Goal: Information Seeking & Learning: Learn about a topic

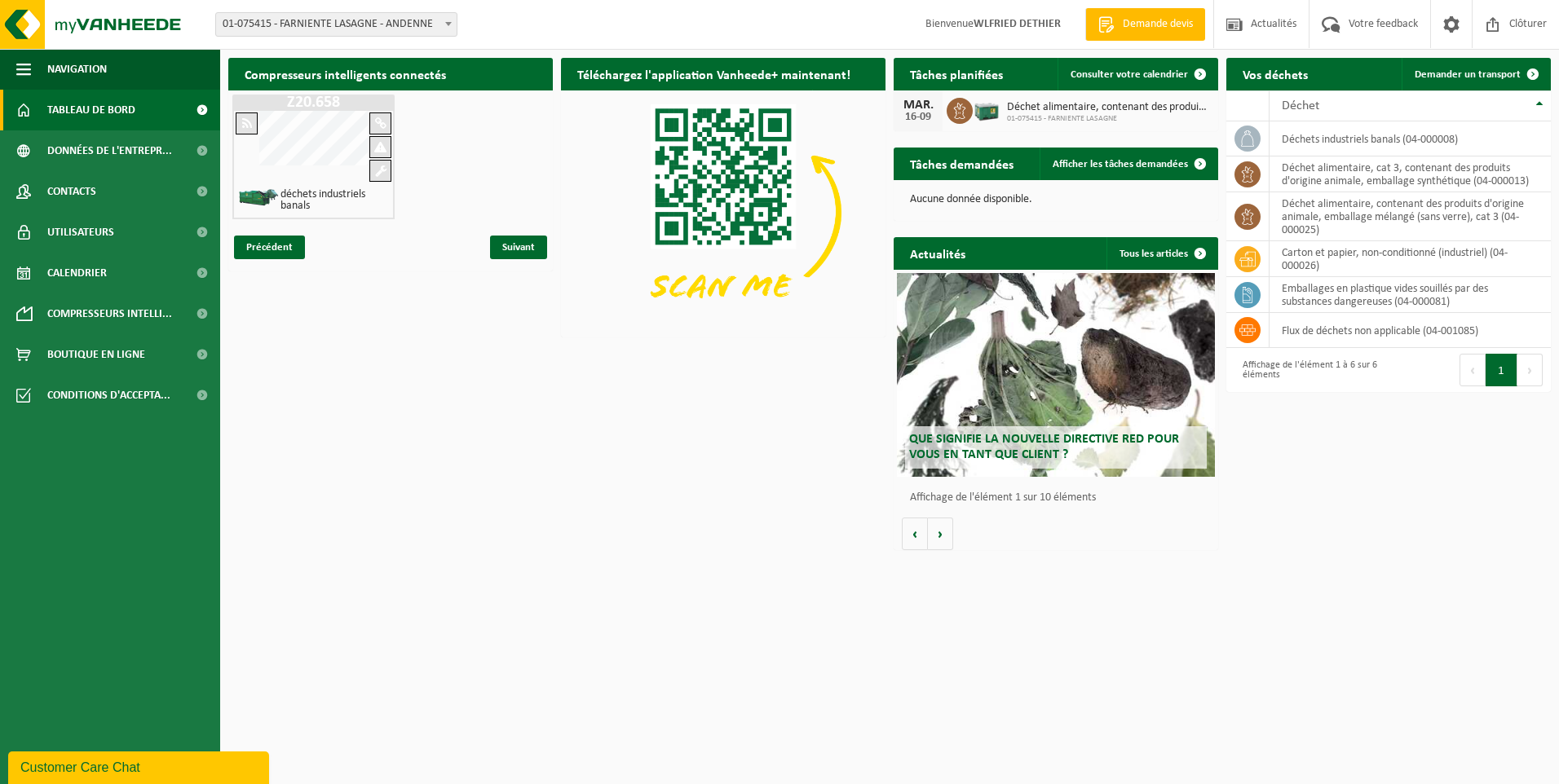
click at [106, 104] on span "Tableau de bord" at bounding box center [91, 110] width 88 height 40
click at [108, 112] on span "Tableau de bord" at bounding box center [91, 110] width 88 height 40
click at [1017, 452] on span "Que signifie la nouvelle directive RED pour vous en tant que client ?" at bounding box center [1044, 447] width 270 height 28
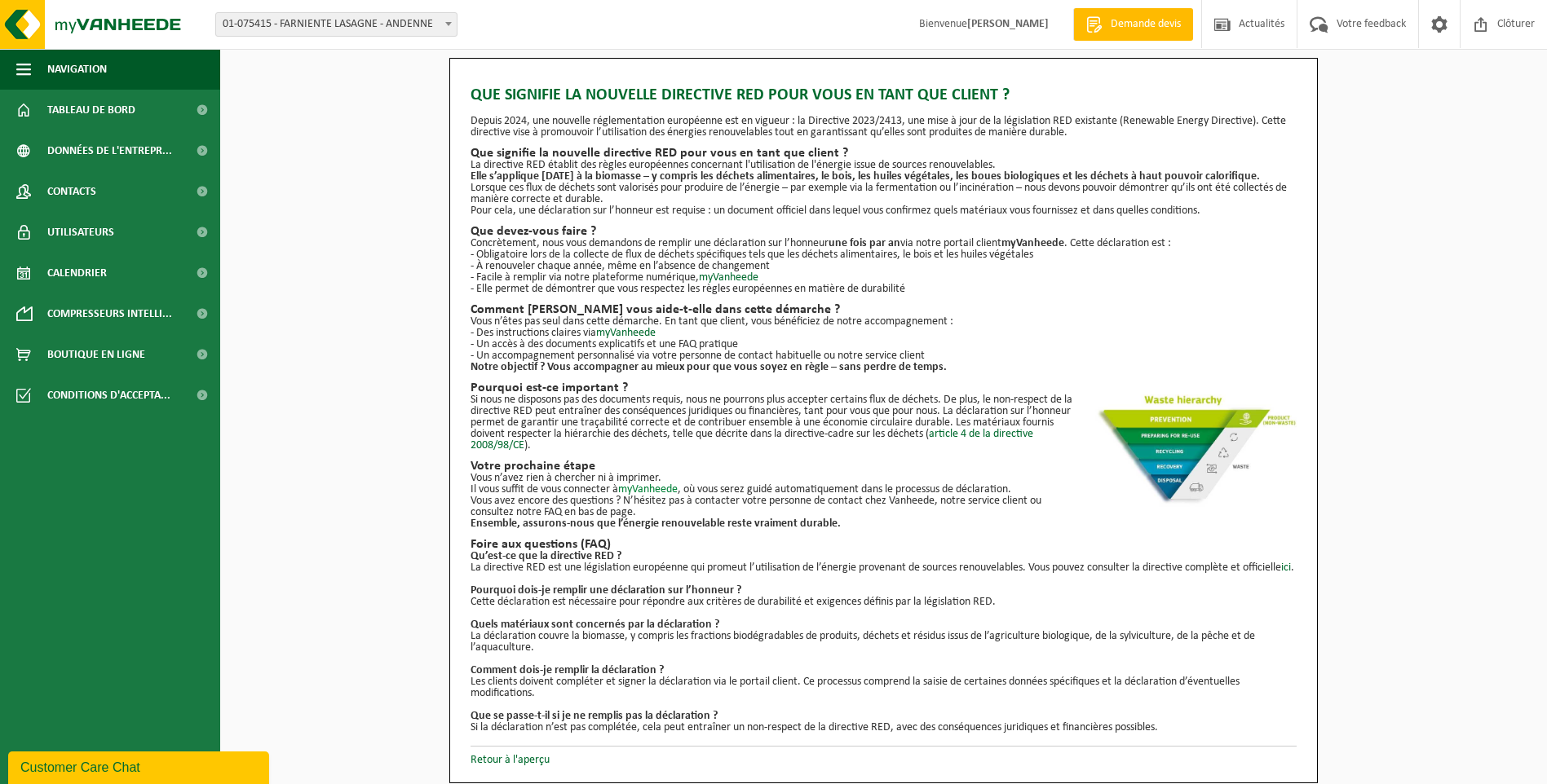
click at [657, 489] on link "myVanheede" at bounding box center [647, 489] width 60 height 12
